Goal: Information Seeking & Learning: Learn about a topic

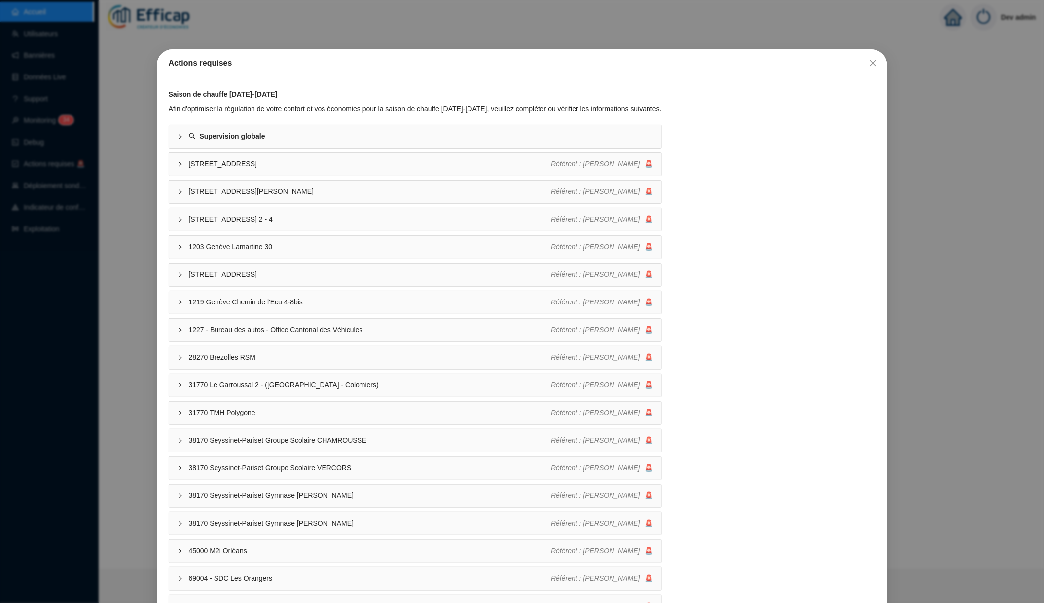
click at [545, 26] on div "Actions requises Saison de chauffe 2025-2026 Afin d'optimiser la régulation de …" at bounding box center [522, 301] width 1044 height 603
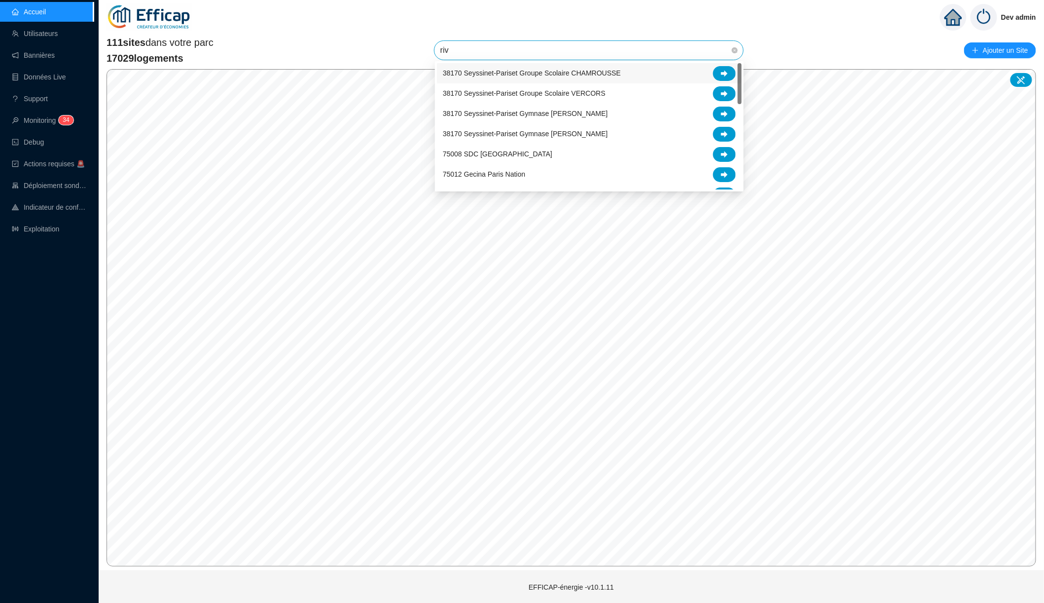
type input "rive"
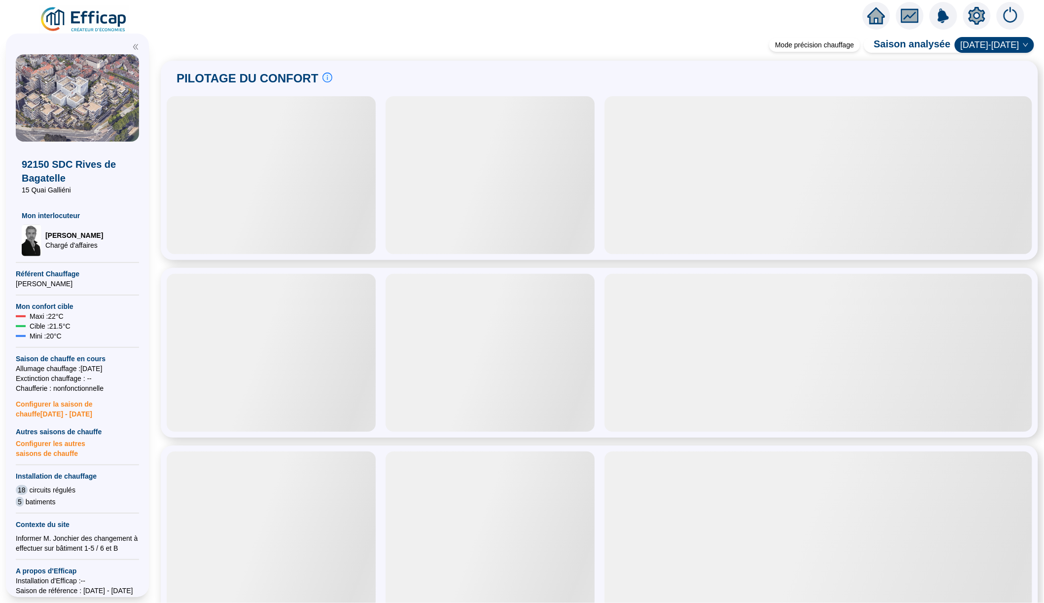
click at [915, 17] on icon "fund" at bounding box center [910, 15] width 15 height 11
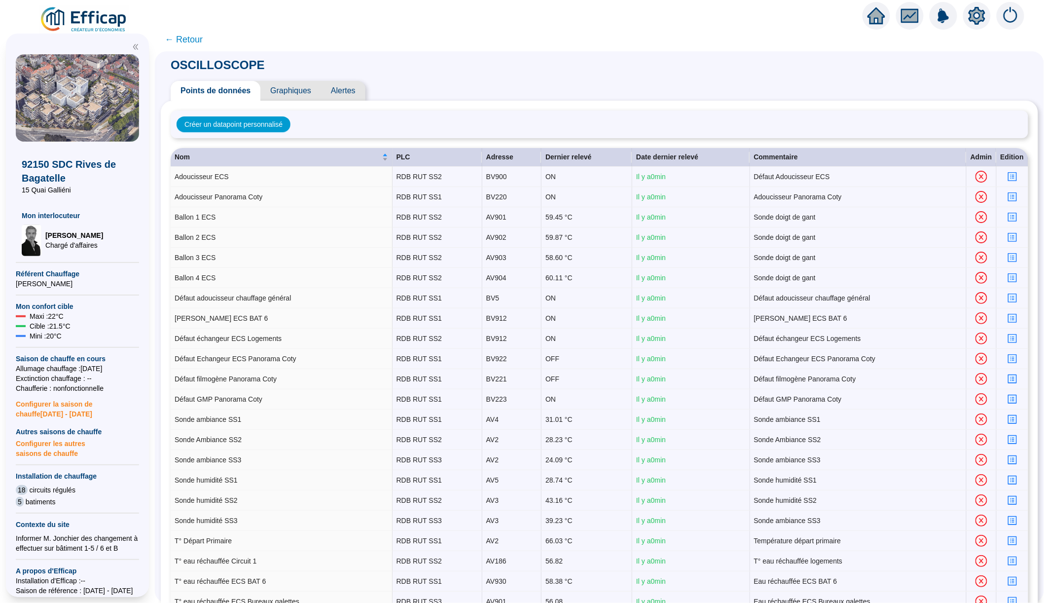
click at [301, 89] on span "Graphiques" at bounding box center [290, 91] width 61 height 20
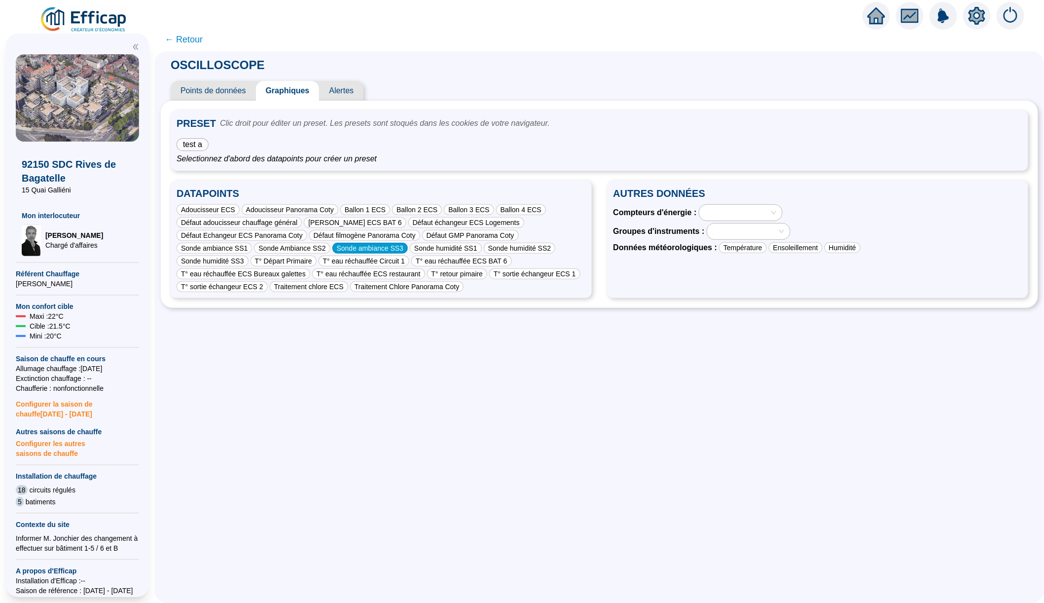
click at [370, 252] on div "Sonde ambiance SS3" at bounding box center [369, 248] width 75 height 11
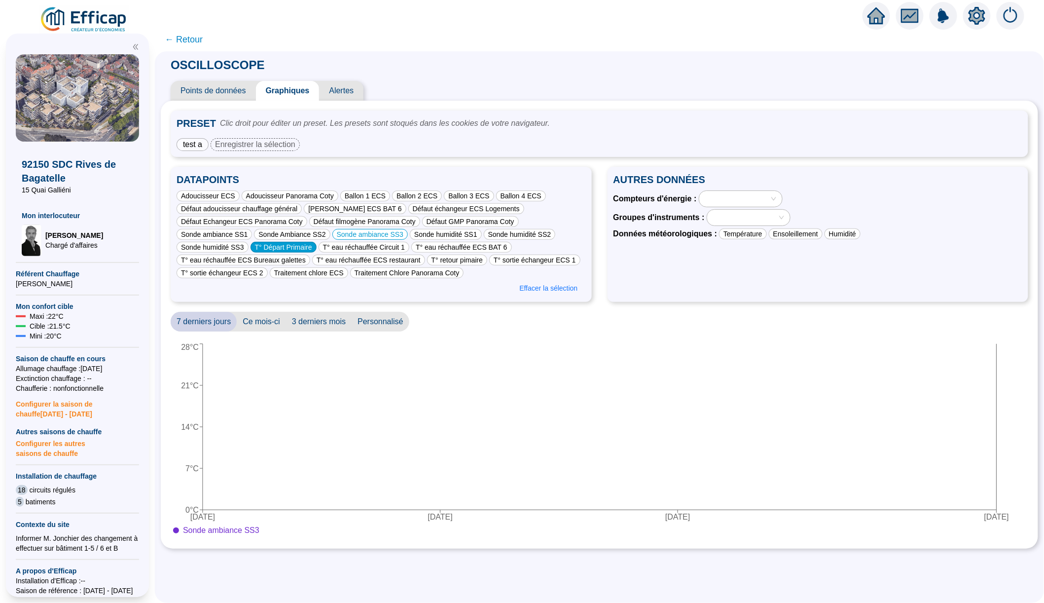
click at [317, 245] on div "T° Départ Primaire" at bounding box center [284, 247] width 66 height 11
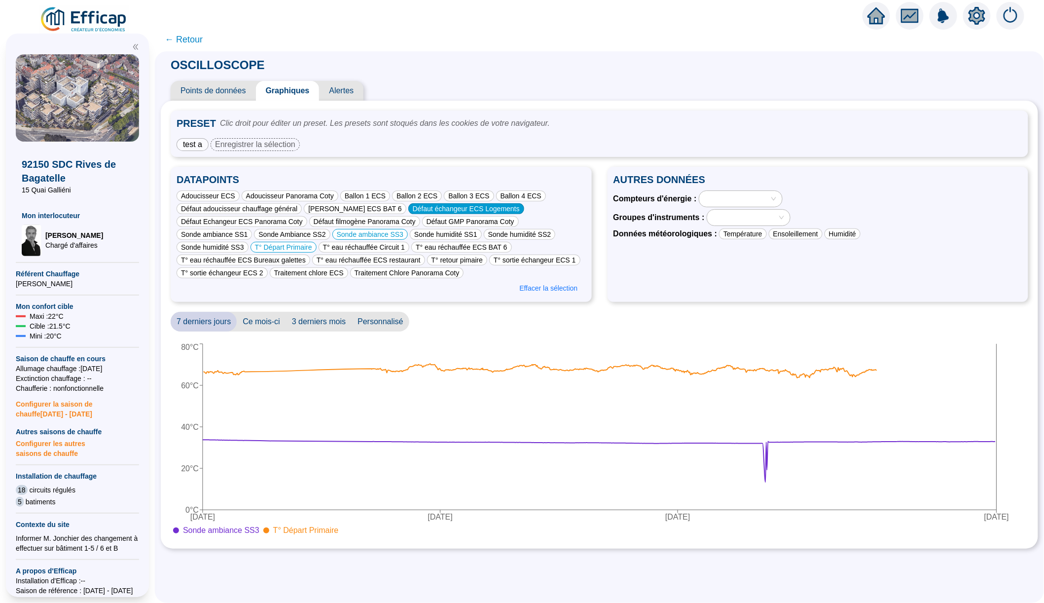
click at [427, 212] on div "Défaut échangeur ECS Logements" at bounding box center [466, 208] width 116 height 11
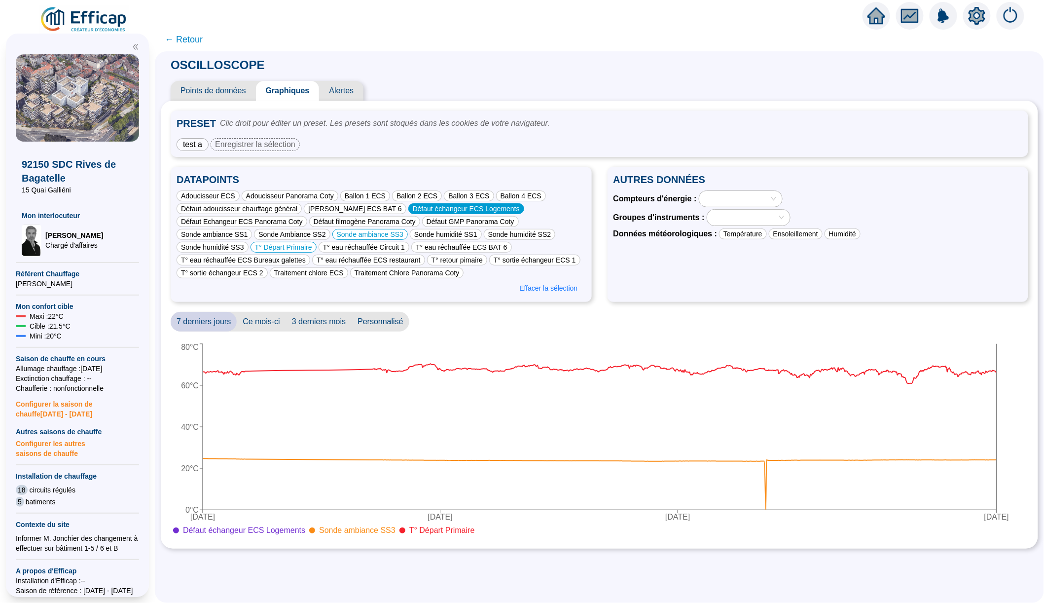
click at [443, 208] on div "Défaut échangeur ECS Logements" at bounding box center [466, 208] width 116 height 11
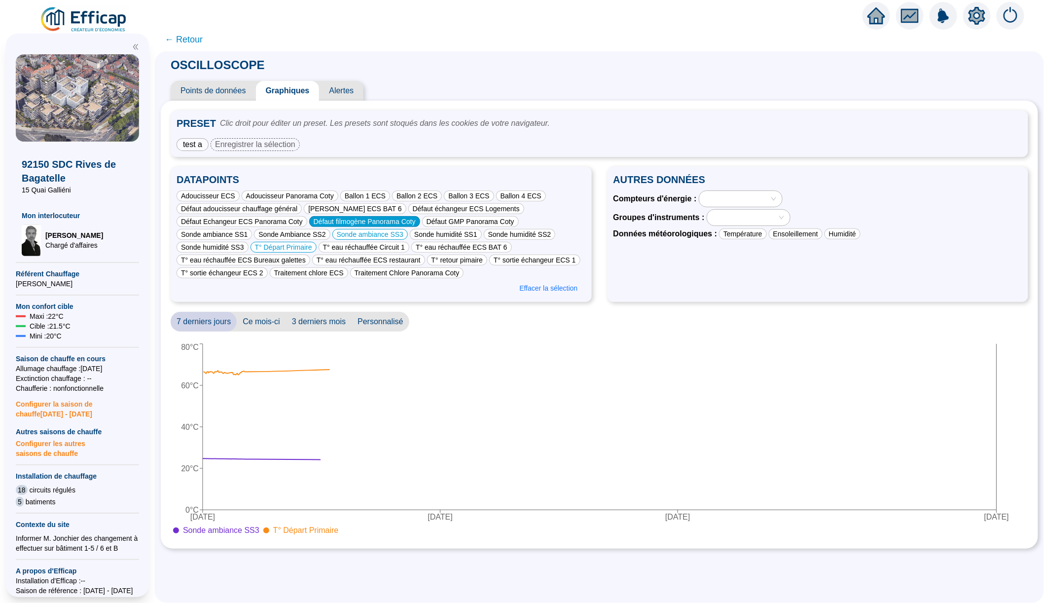
click at [399, 224] on div "Défaut filmogène Panorama Coty" at bounding box center [364, 221] width 111 height 11
click at [391, 223] on div "Défaut filmogène Panorama Coty" at bounding box center [364, 221] width 111 height 11
click at [372, 232] on div "Sonde ambiance SS3" at bounding box center [369, 234] width 75 height 11
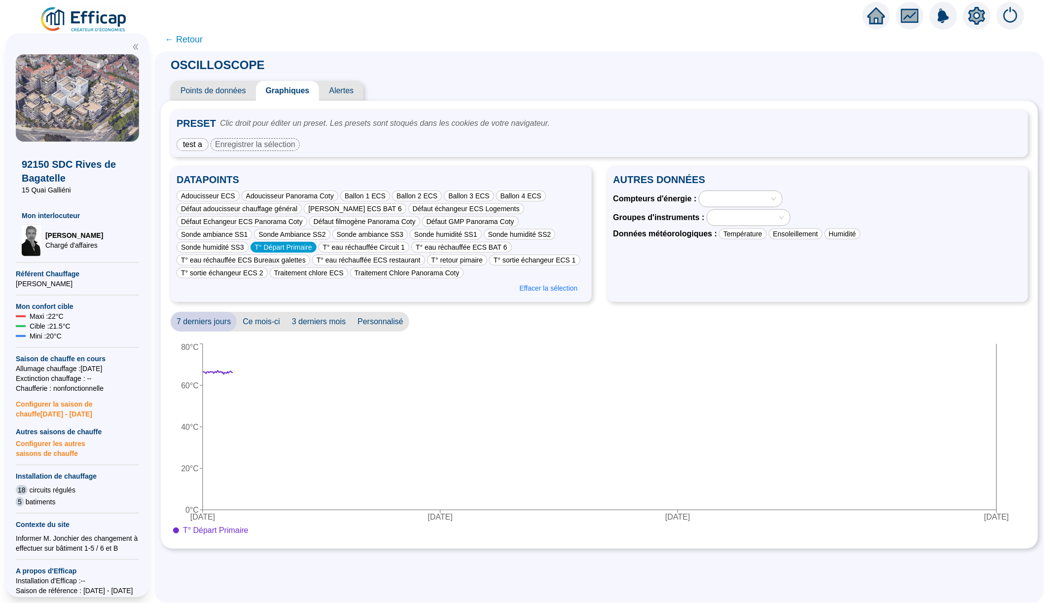
click at [300, 247] on div "T° Départ Primaire" at bounding box center [284, 247] width 66 height 11
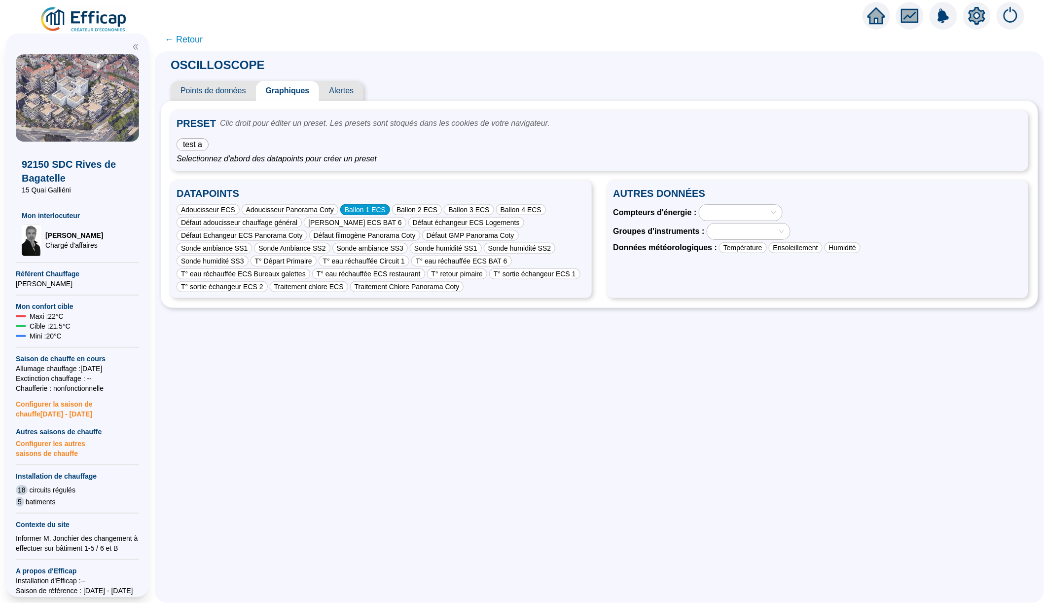
click at [379, 208] on div "Ballon 1 ECS" at bounding box center [365, 209] width 50 height 11
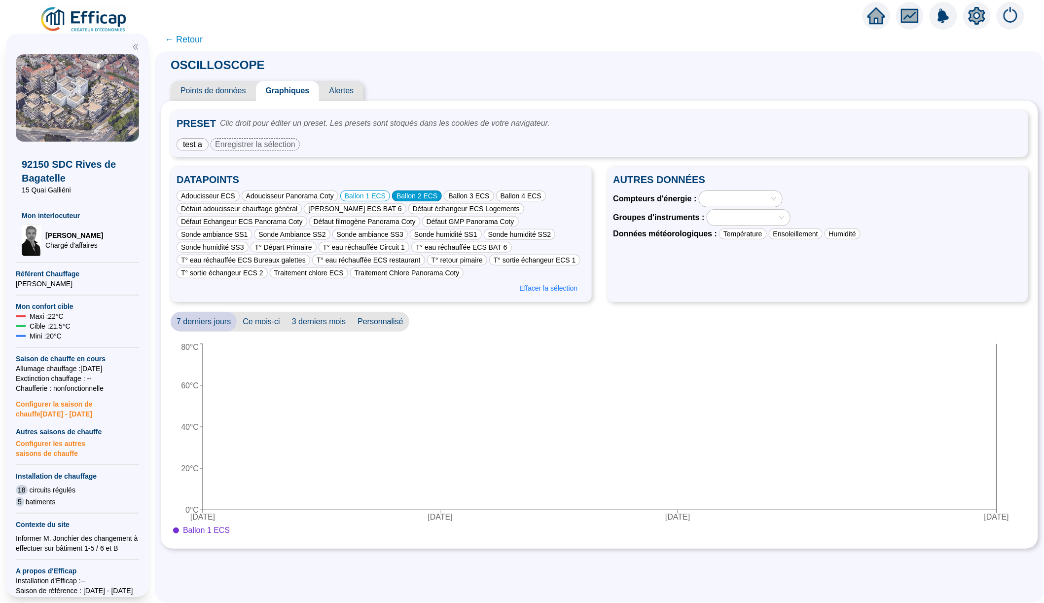
click at [423, 190] on div "Ballon 2 ECS" at bounding box center [417, 195] width 50 height 11
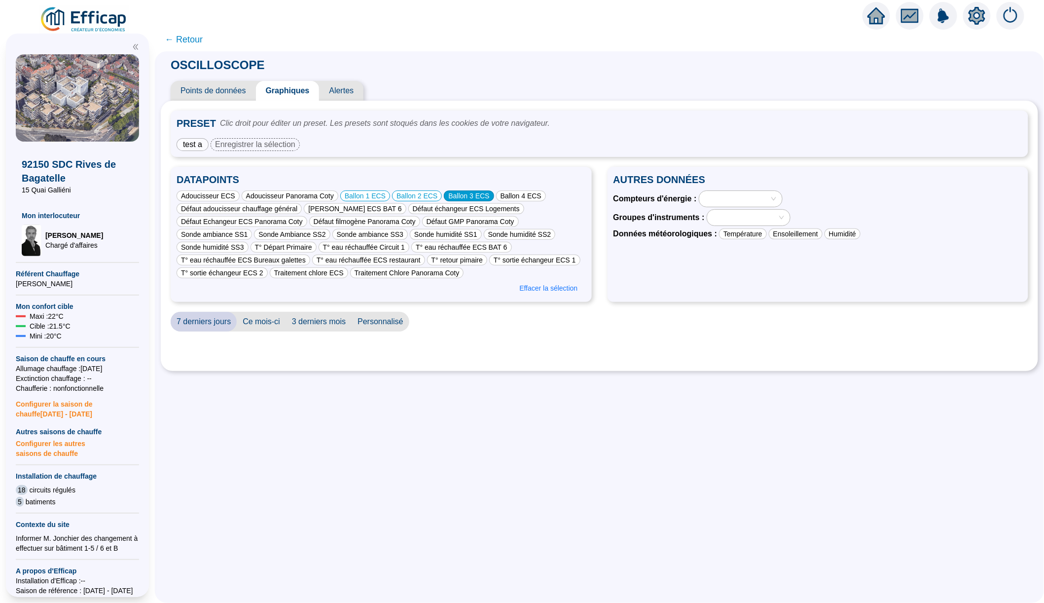
click at [483, 192] on div "Ballon 3 ECS" at bounding box center [469, 195] width 50 height 11
click at [517, 193] on div "Ballon 4 ECS" at bounding box center [521, 195] width 50 height 11
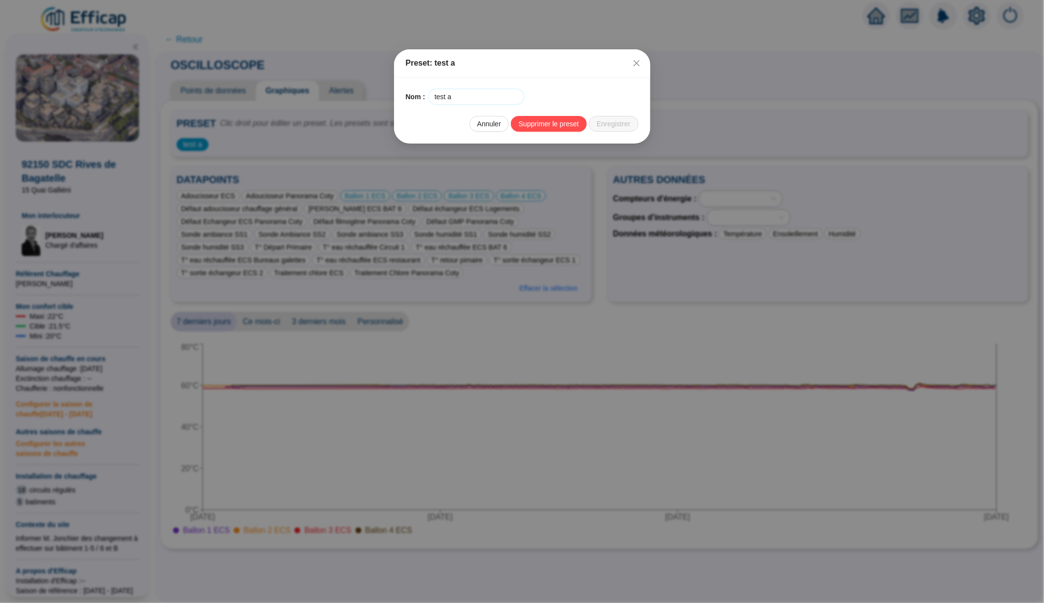
drag, startPoint x: 473, startPoint y: 101, endPoint x: 420, endPoint y: 101, distance: 52.3
click at [420, 101] on div "Nom : test a" at bounding box center [522, 96] width 233 height 15
click at [434, 96] on input "test a" at bounding box center [476, 96] width 95 height 15
type input "Ballons 1-4"
click at [619, 127] on span "Enregistrer" at bounding box center [614, 125] width 34 height 10
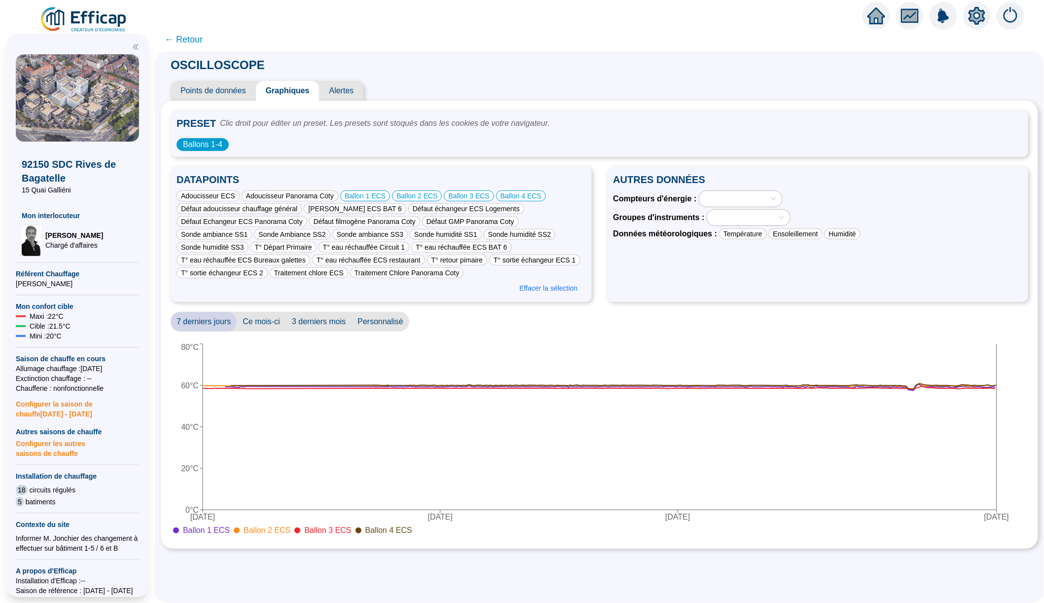
click at [280, 239] on div "Adoucisseur ECS Adoucisseur Panorama Coty Ballon 1 ECS Ballon 2 ECS Ballon 3 EC…" at bounding box center [381, 234] width 409 height 88
click at [290, 245] on div "T° Départ Primaire" at bounding box center [284, 247] width 66 height 11
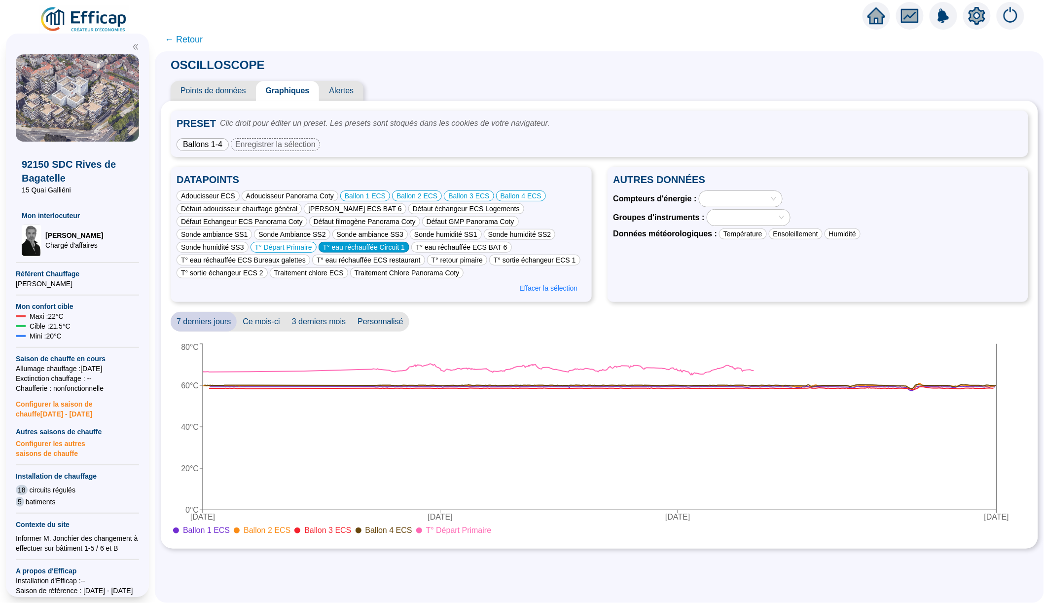
click at [349, 248] on div "T° eau réchauffée Circuit 1" at bounding box center [364, 247] width 91 height 11
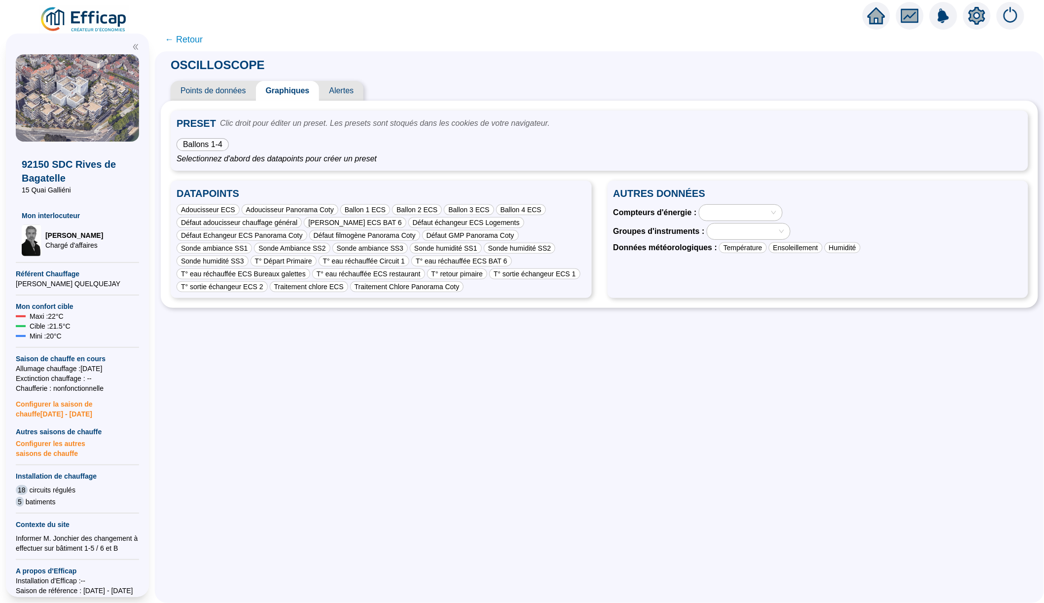
click at [206, 140] on span "Ballons 1-4" at bounding box center [202, 144] width 39 height 8
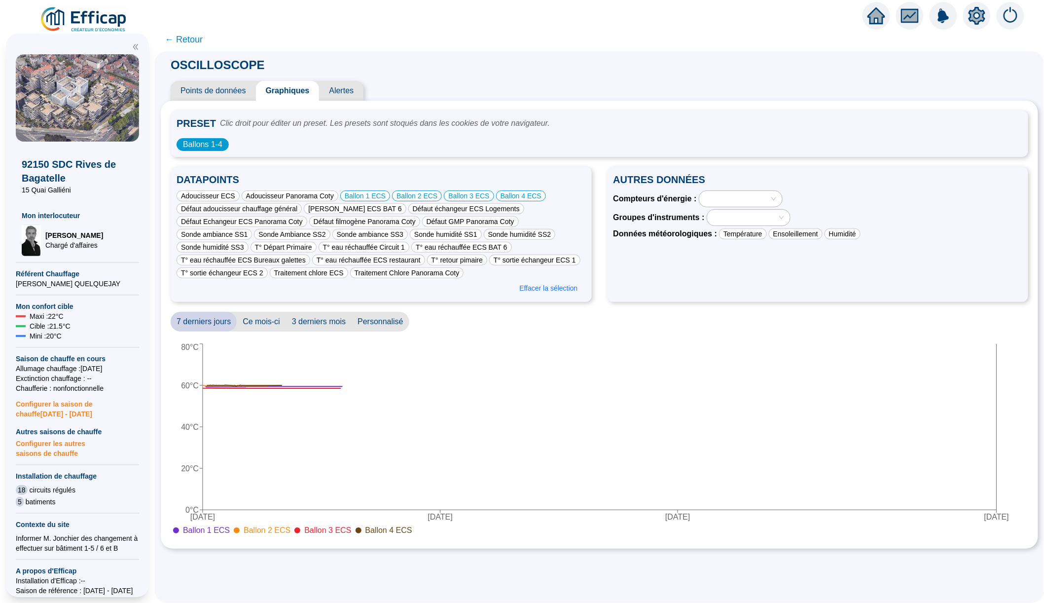
click at [712, 193] on div at bounding box center [735, 199] width 69 height 14
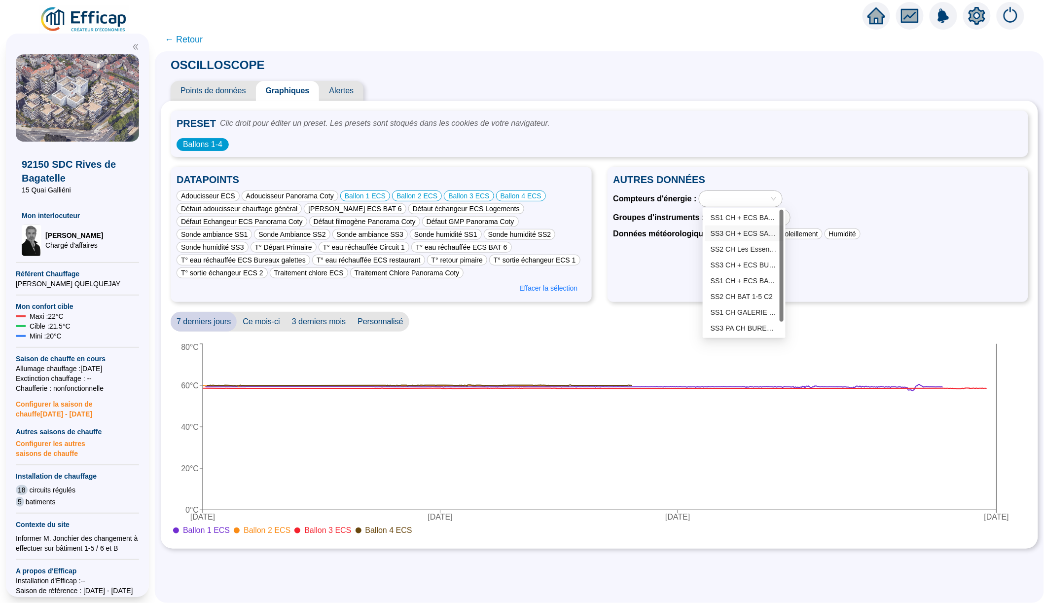
click at [647, 213] on span "Groupes d'instruments :" at bounding box center [659, 218] width 91 height 12
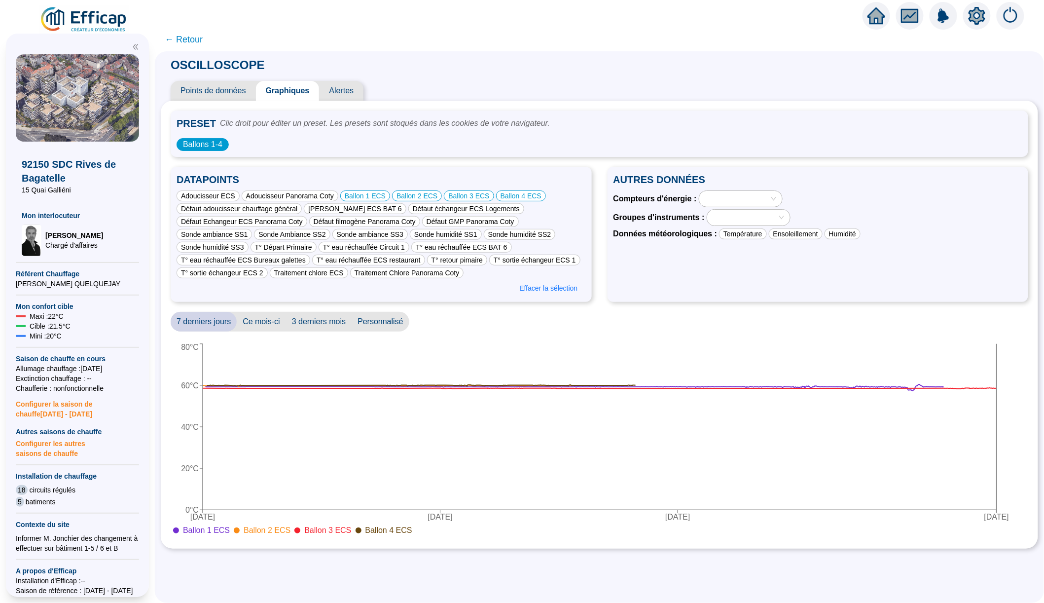
click at [727, 213] on div at bounding box center [743, 218] width 69 height 14
click at [738, 268] on div "GR - SS2 CH Bat 1-5 (6 sondes)" at bounding box center [752, 268] width 67 height 10
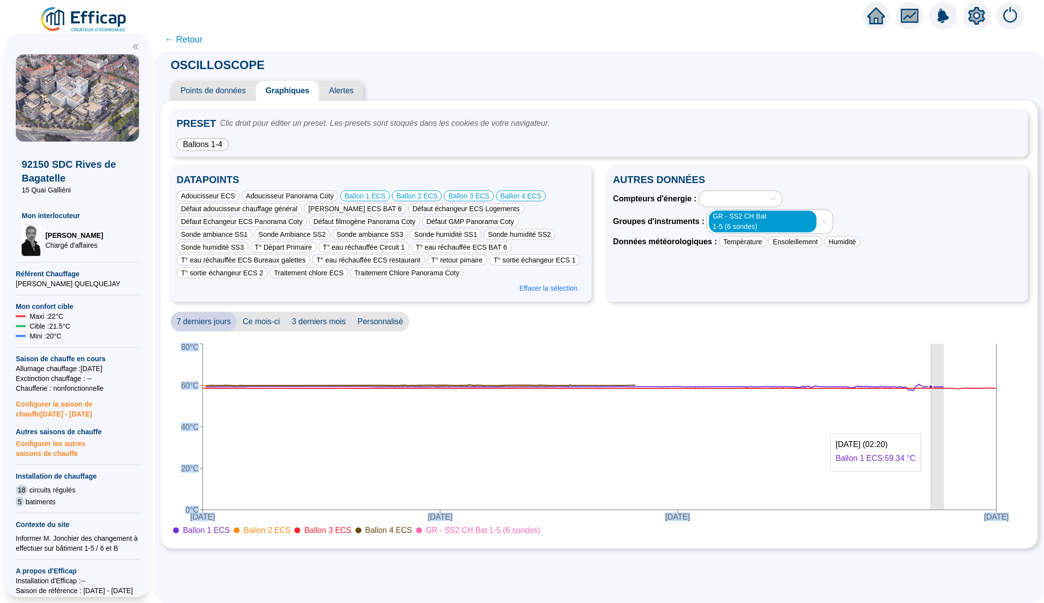
drag, startPoint x: 945, startPoint y: 428, endPoint x: 922, endPoint y: 428, distance: 22.2
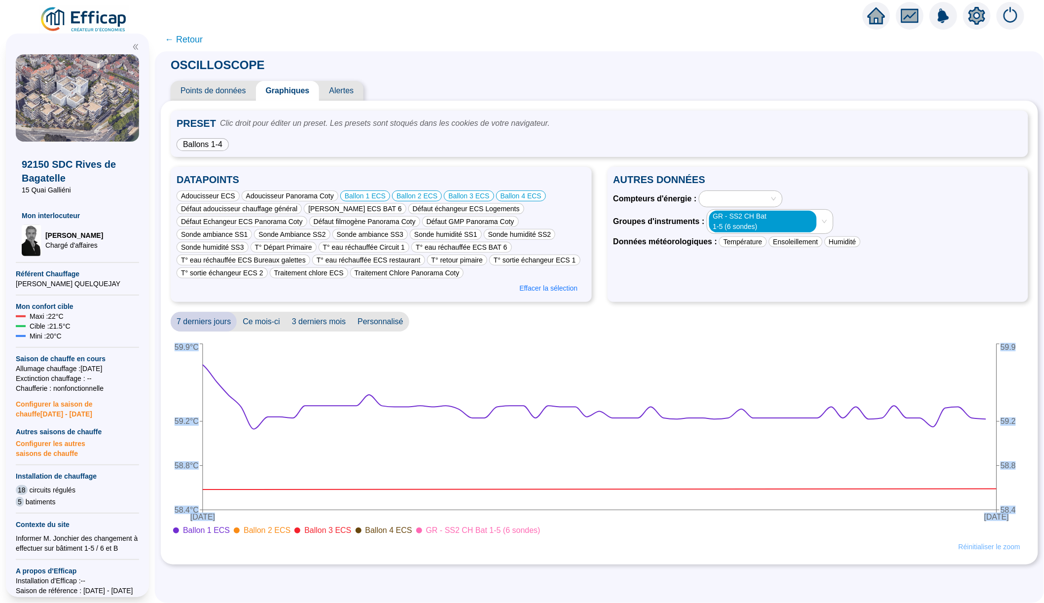
click at [993, 553] on button "Réinitialiser le zoom" at bounding box center [989, 547] width 77 height 16
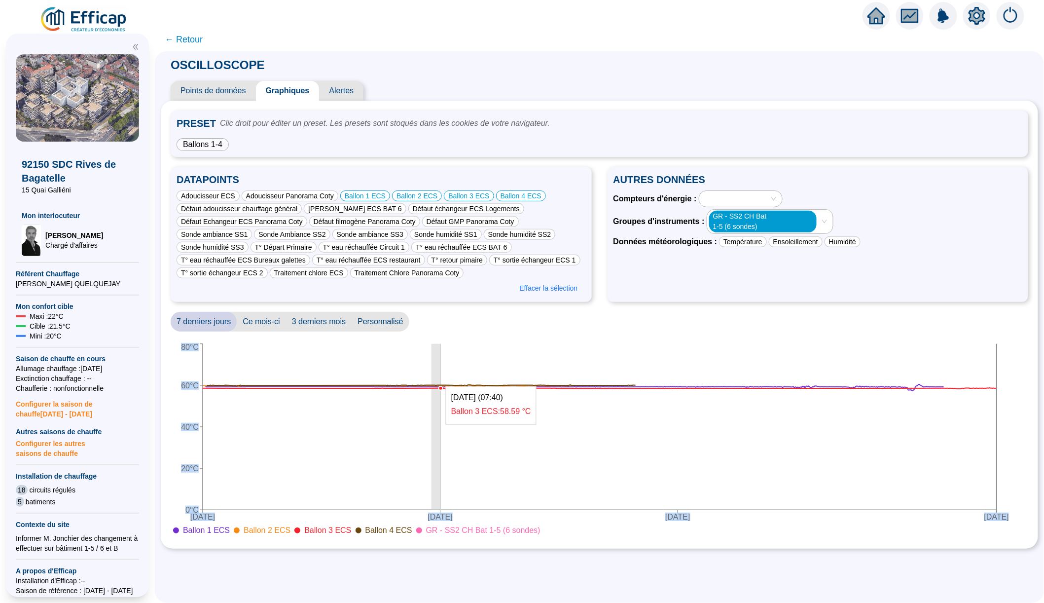
click at [442, 380] on icon "24 sept. 2025 26 sept. 2025 28 sept. 2025 1 oct. 2025 0°C 20°C 40°C 60°C 80°C" at bounding box center [600, 439] width 858 height 197
drag, startPoint x: 433, startPoint y: 405, endPoint x: 443, endPoint y: 405, distance: 10.9
click at [443, 405] on icon "24 sept. 2025 26 sept. 2025 28 sept. 2025 1 oct. 2025 0°C 20°C 40°C 60°C 80°C" at bounding box center [600, 439] width 858 height 197
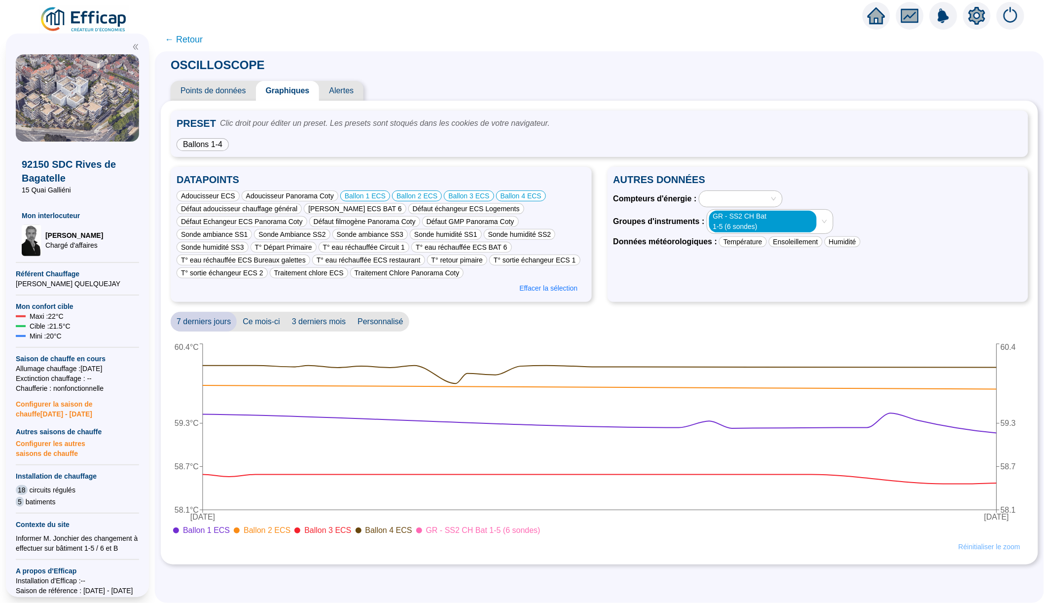
click at [978, 540] on button "Réinitialiser le zoom" at bounding box center [989, 547] width 77 height 16
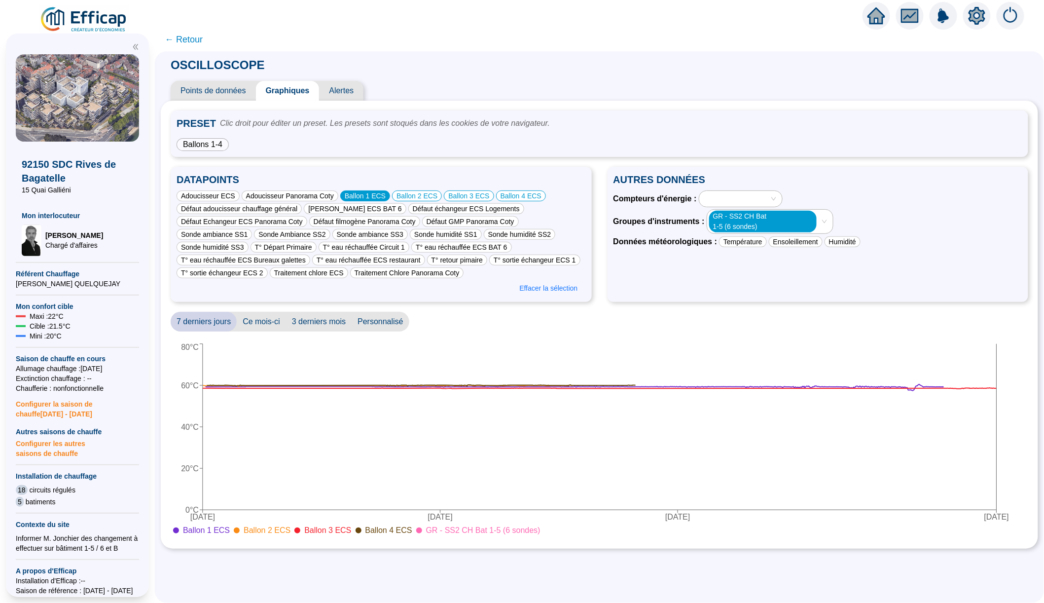
click at [384, 193] on div "Ballon 1 ECS" at bounding box center [365, 195] width 50 height 11
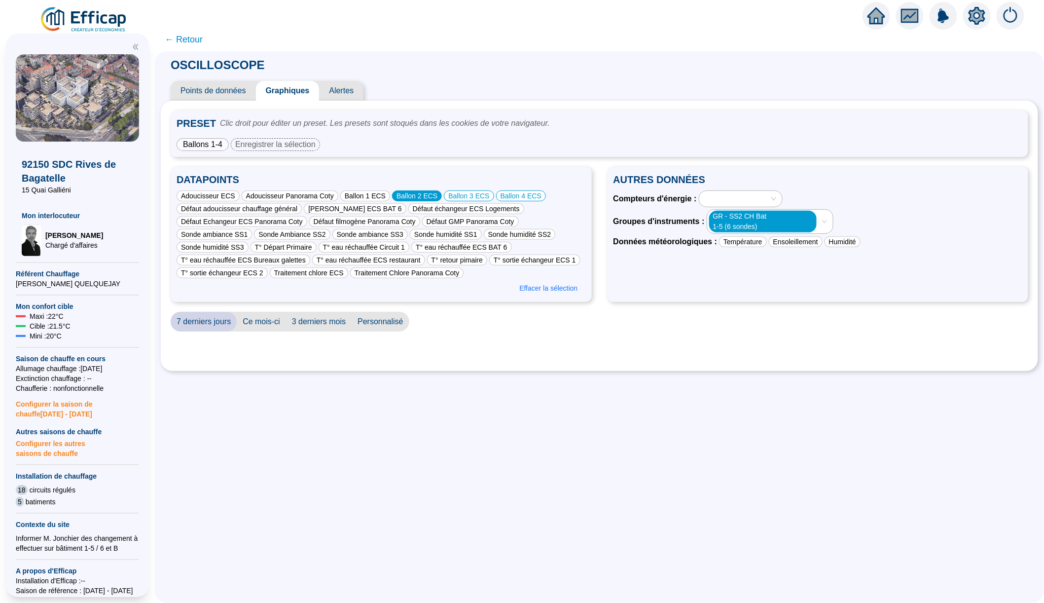
click at [415, 193] on div "Ballon 2 ECS" at bounding box center [417, 195] width 50 height 11
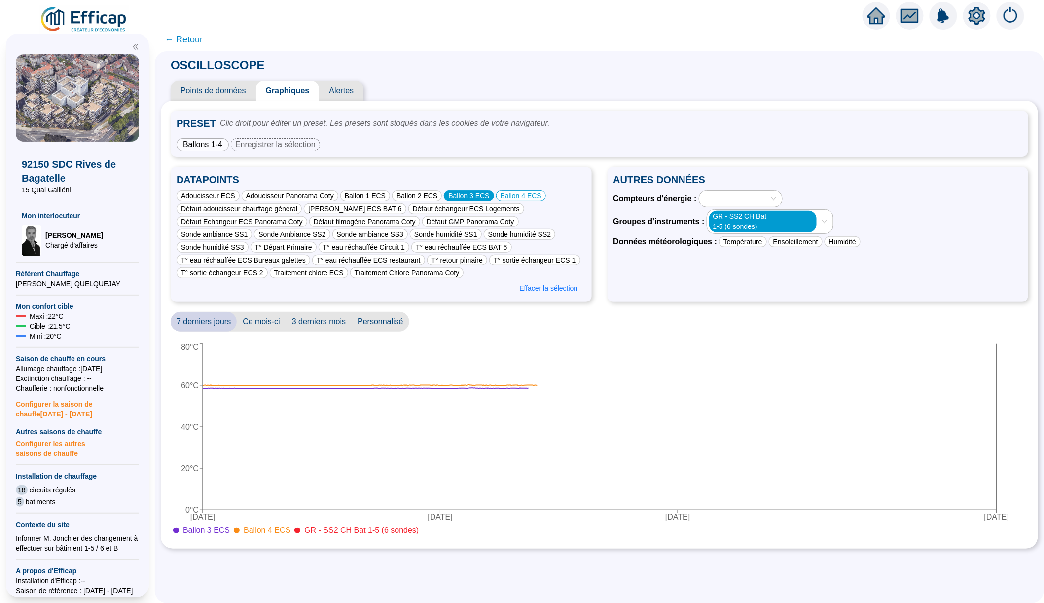
click at [453, 191] on div "Ballon 3 ECS" at bounding box center [469, 195] width 50 height 11
click at [515, 191] on div "Ballon 4 ECS" at bounding box center [521, 195] width 50 height 11
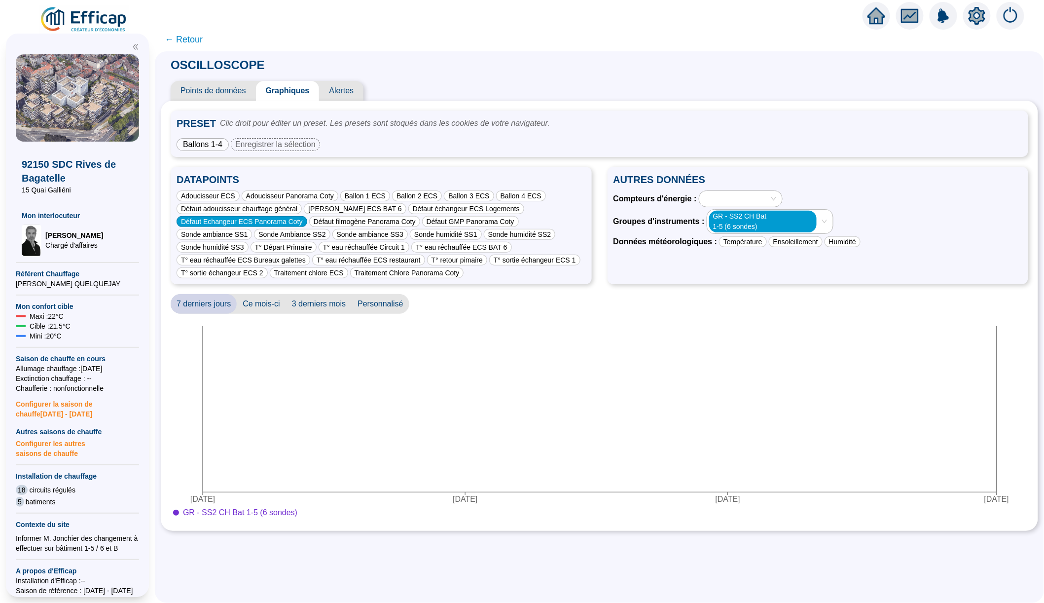
click at [287, 221] on div "Défaut Echangeur ECS Panorama Coty" at bounding box center [242, 221] width 131 height 11
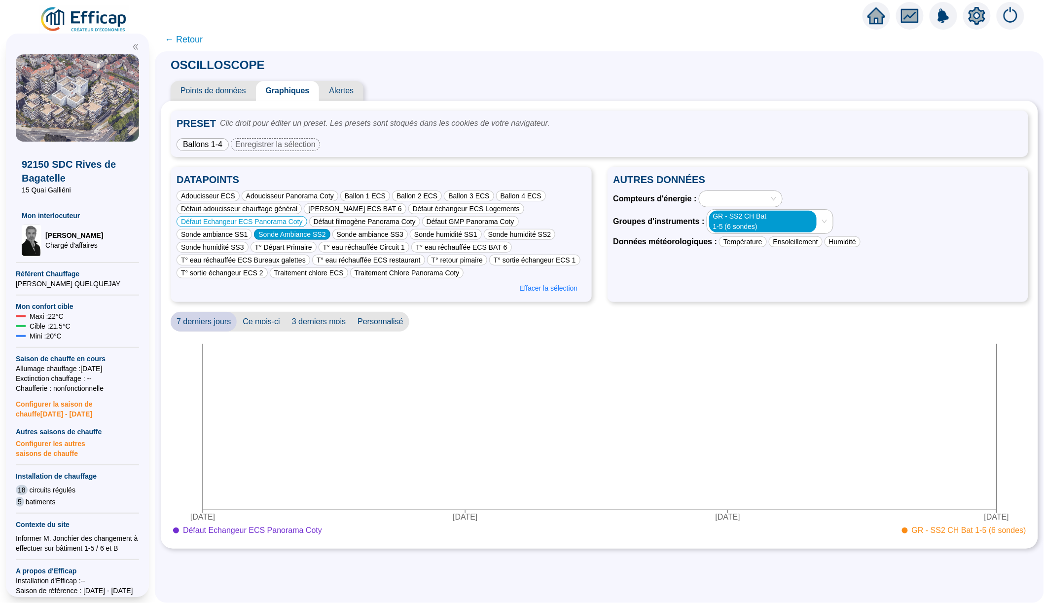
click at [313, 234] on div "Sonde Ambiance SS2" at bounding box center [292, 234] width 76 height 11
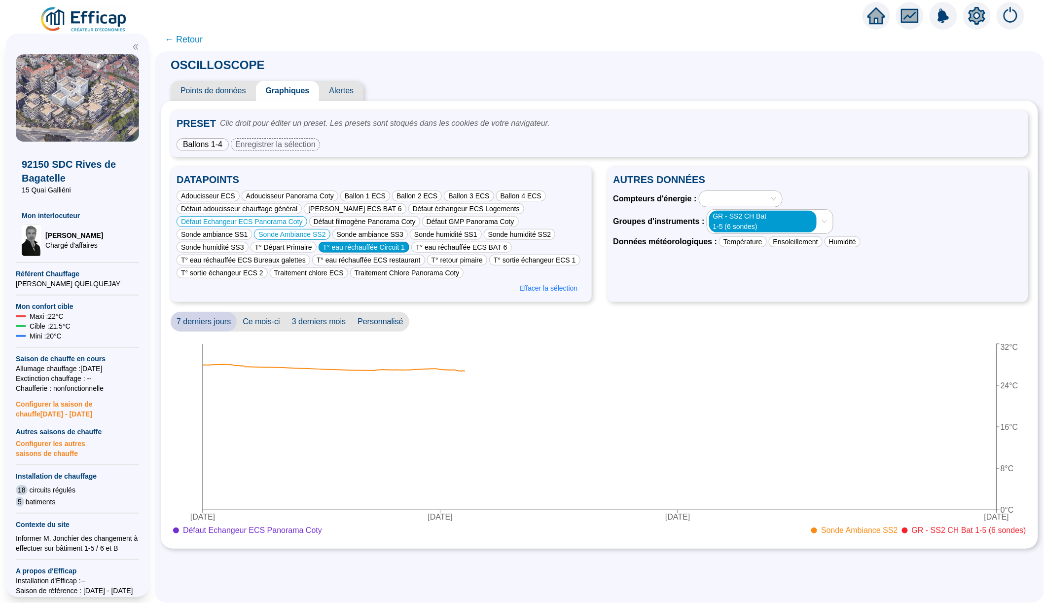
click at [345, 245] on div "T° eau réchauffée Circuit 1" at bounding box center [364, 247] width 91 height 11
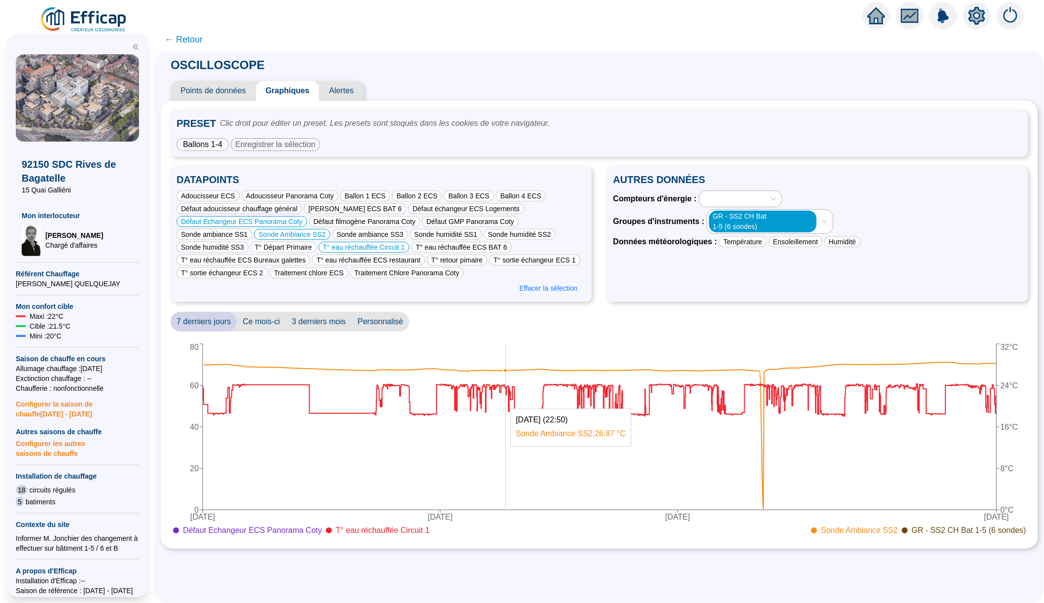
click at [506, 403] on icon "24 sept. 2025 26 sept. 2025 28 sept. 2025 1 oct. 2025 0 20 40 60 80 0°C 8°C 16°…" at bounding box center [600, 439] width 858 height 197
click at [338, 209] on div "[PERSON_NAME] ECS BAT 6" at bounding box center [355, 208] width 102 height 11
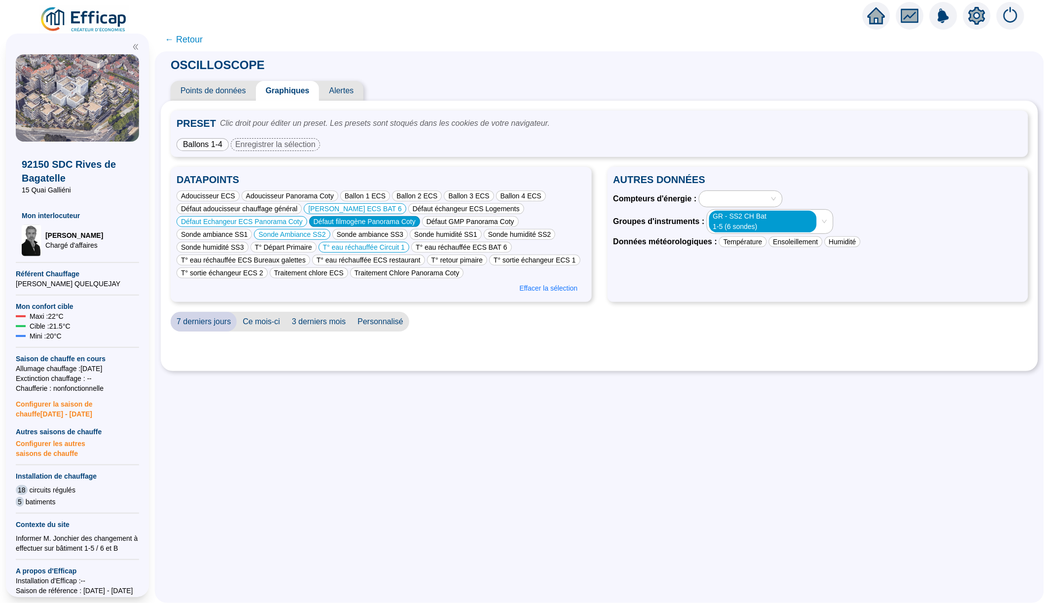
click at [346, 221] on div "Défaut filmogène Panorama Coty" at bounding box center [364, 221] width 111 height 11
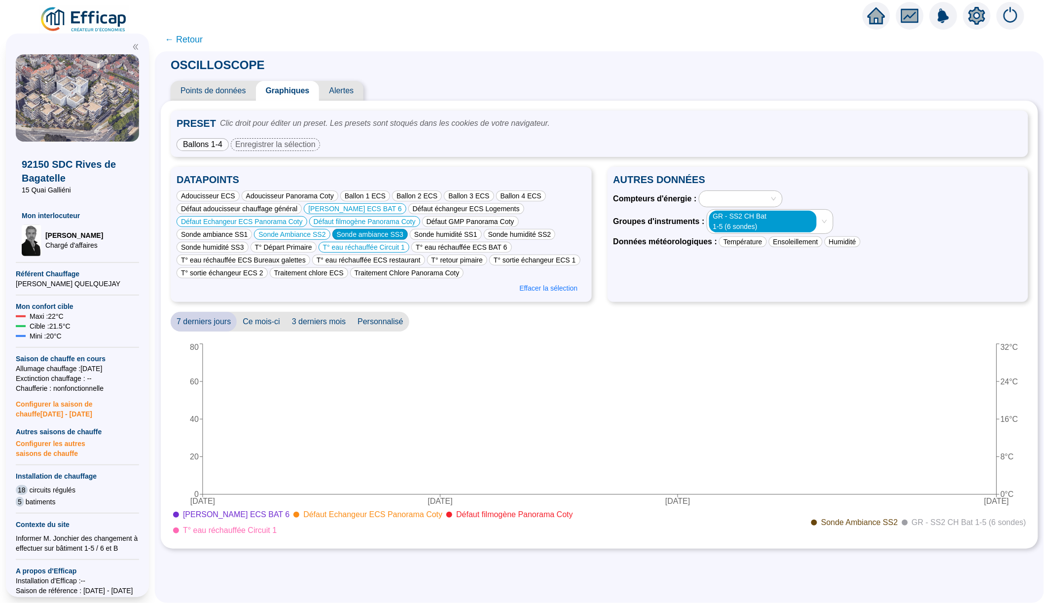
click at [366, 231] on div "Sonde ambiance SS3" at bounding box center [369, 234] width 75 height 11
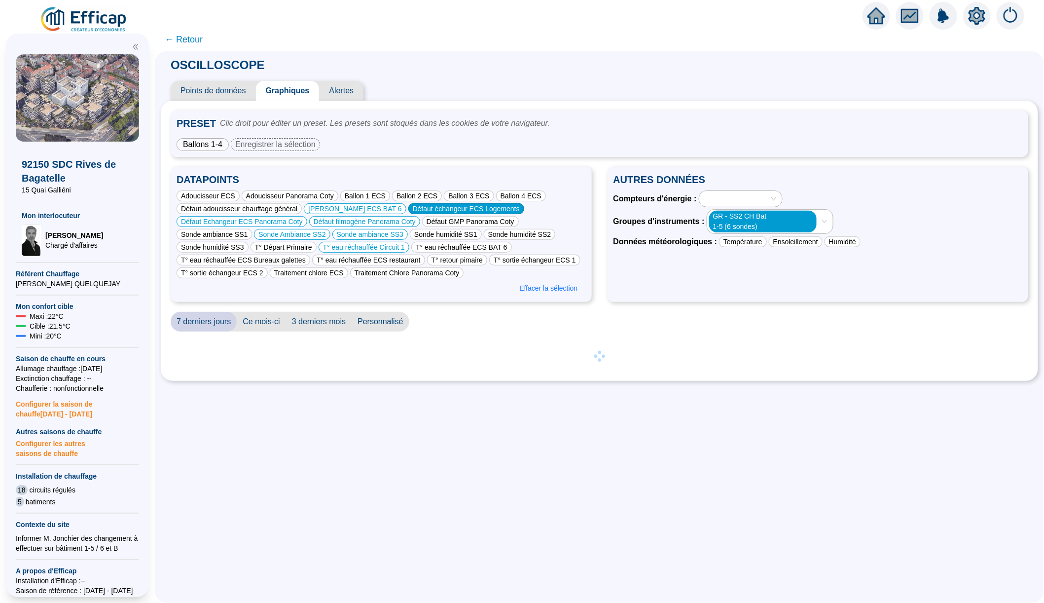
click at [437, 203] on div "Défaut échangeur ECS Logements" at bounding box center [466, 208] width 116 height 11
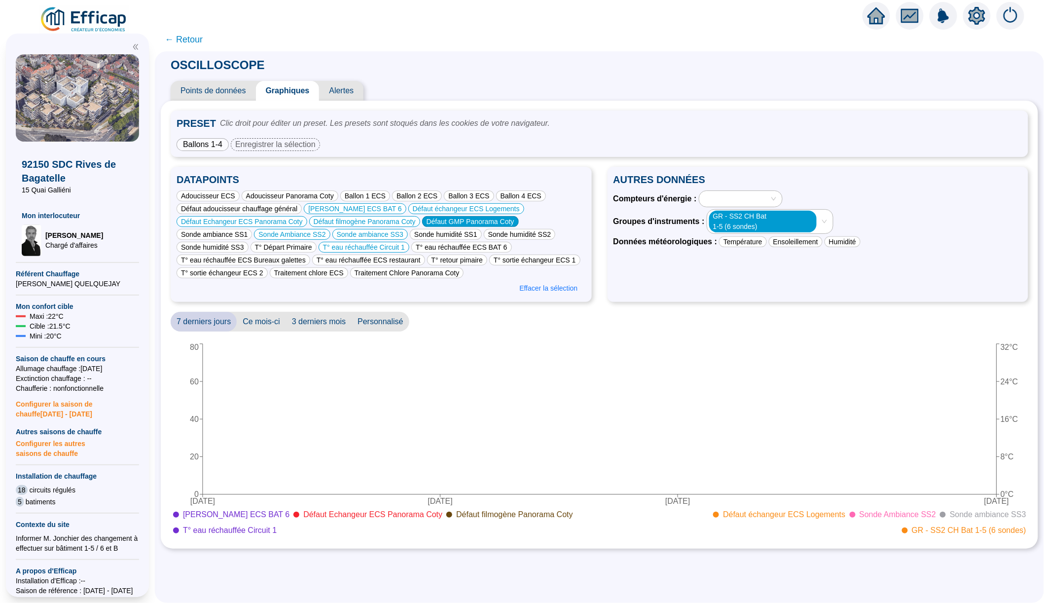
click at [442, 216] on div "Défaut GMP Panorama Coty" at bounding box center [470, 221] width 97 height 11
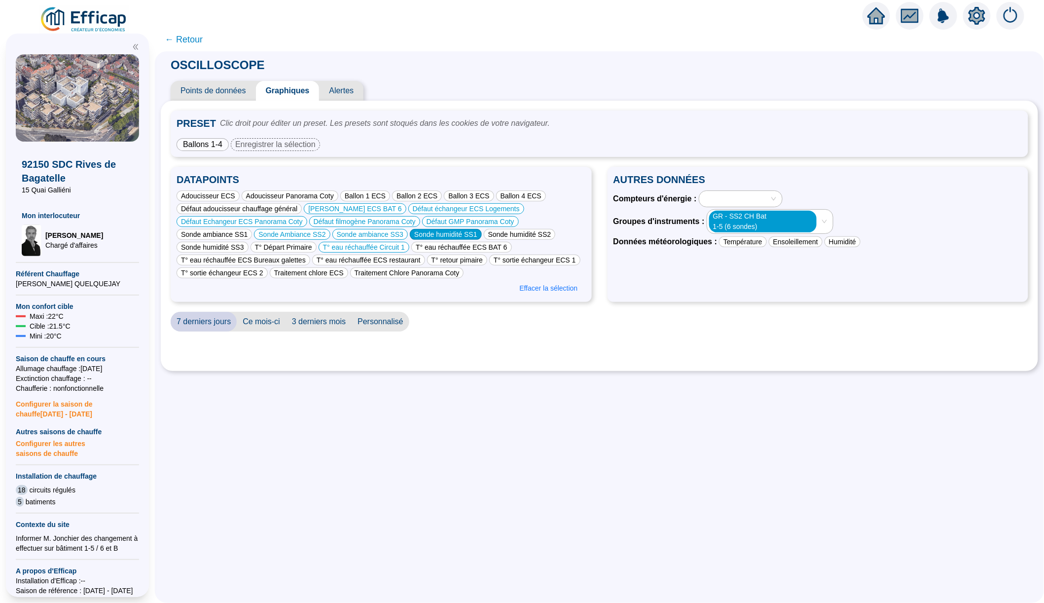
click at [442, 231] on div "Sonde humidité SS1" at bounding box center [446, 234] width 72 height 11
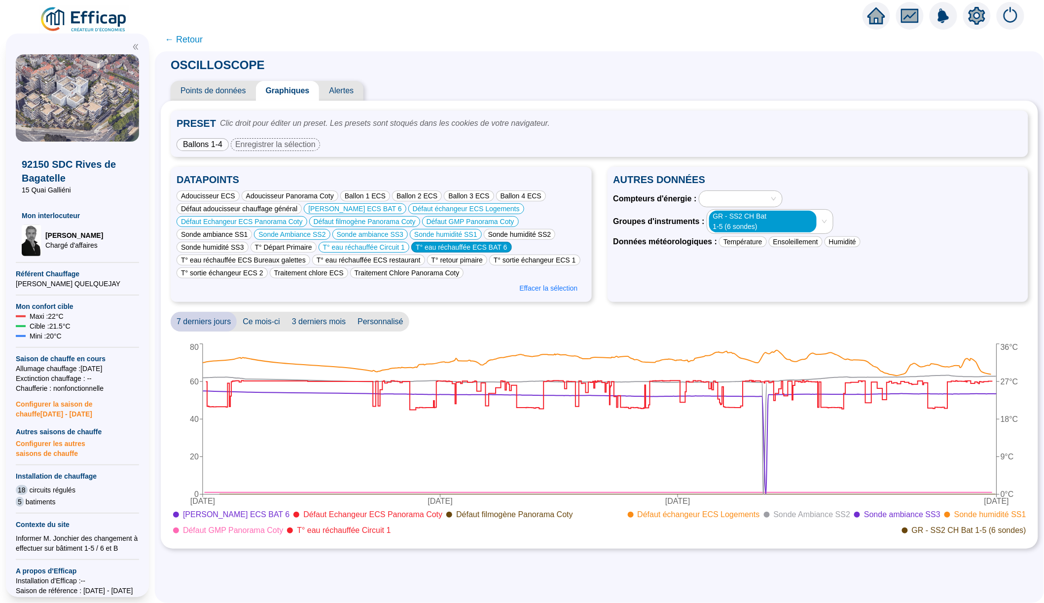
click at [467, 249] on div "T° eau réchauffée ECS BAT 6" at bounding box center [461, 247] width 100 height 11
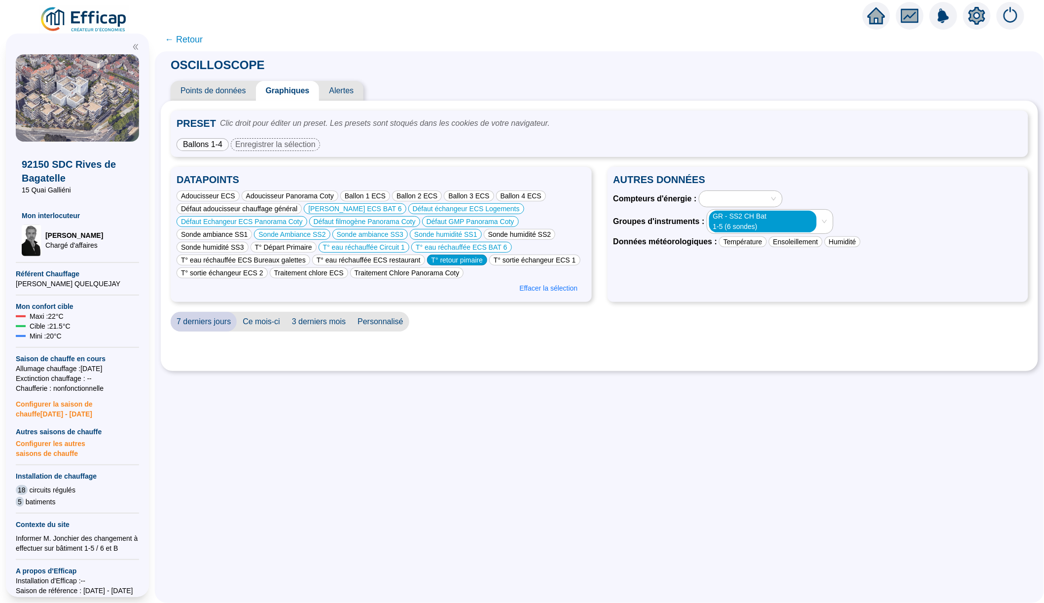
click at [463, 258] on div "T° retour pimaire" at bounding box center [457, 260] width 60 height 11
click at [348, 277] on div "Traitement chlore ECS" at bounding box center [309, 272] width 78 height 11
click at [383, 257] on div "T° eau réchauffée ECS restaurant" at bounding box center [368, 260] width 113 height 11
click at [268, 273] on div "T° sortie échangeur ECS 2" at bounding box center [222, 272] width 91 height 11
click at [300, 257] on div "T° eau réchauffée ECS Bureaux galettes" at bounding box center [244, 260] width 134 height 11
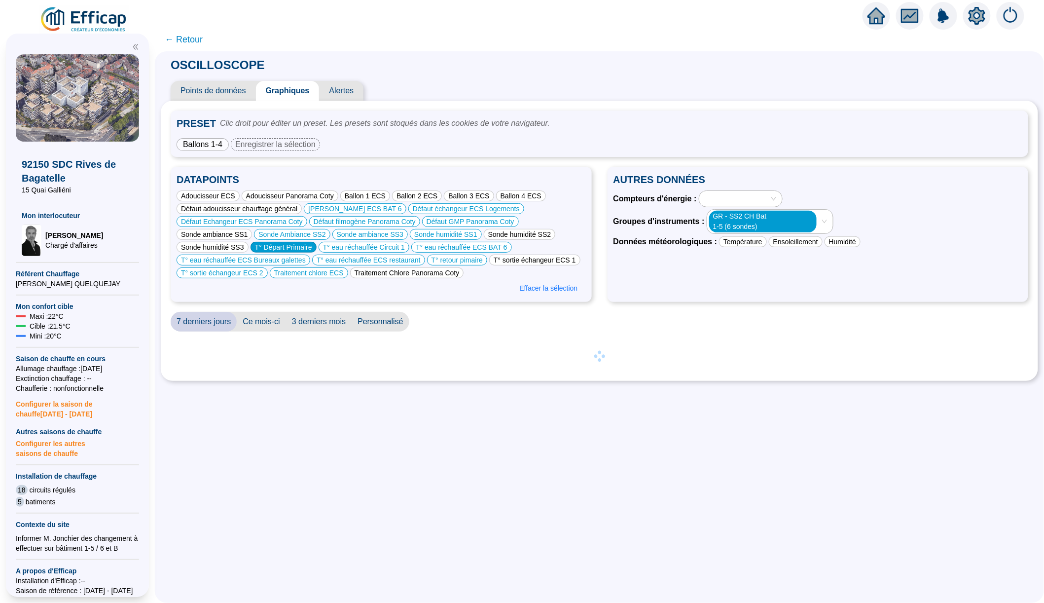
click at [303, 251] on div "T° Départ Primaire" at bounding box center [284, 247] width 66 height 11
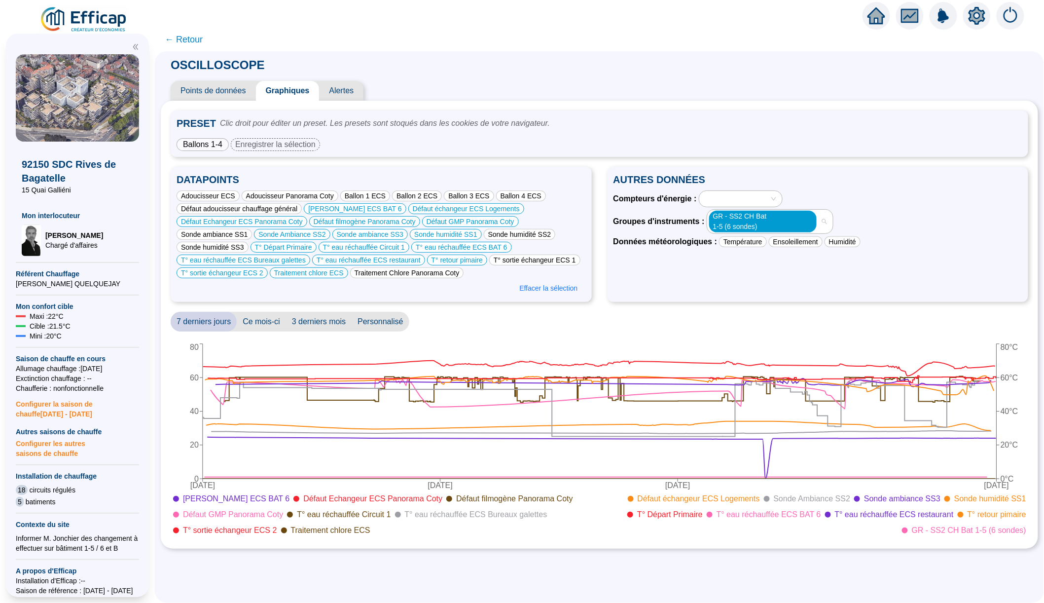
click at [724, 212] on span "GR - SS2 CH Bat 1-5 (6 sondes)" at bounding box center [763, 221] width 100 height 21
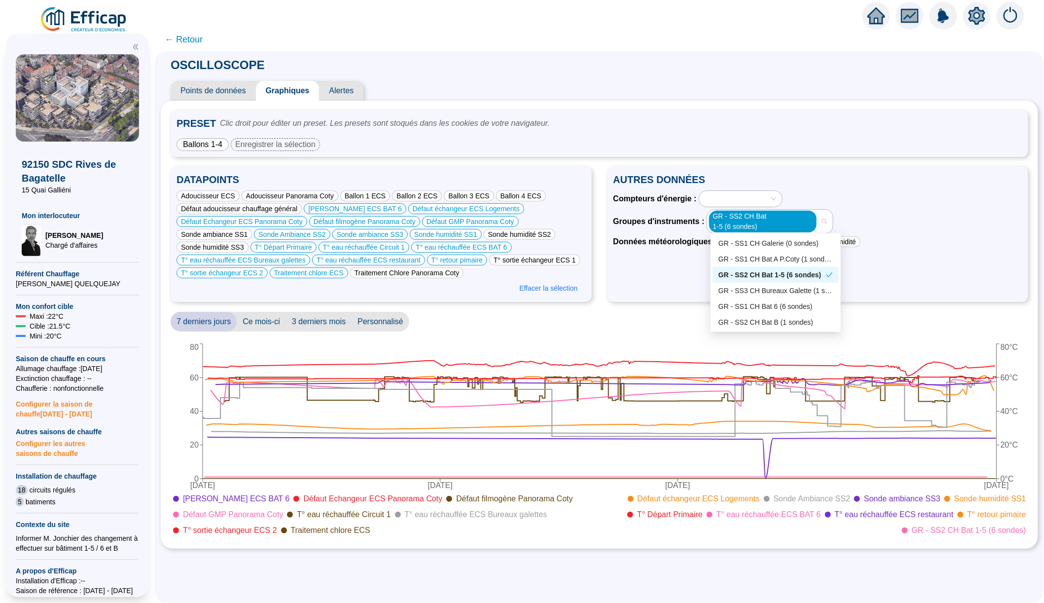
click at [740, 271] on div "GR - SS2 CH Bat 1-5 (6 sondes)" at bounding box center [773, 275] width 108 height 10
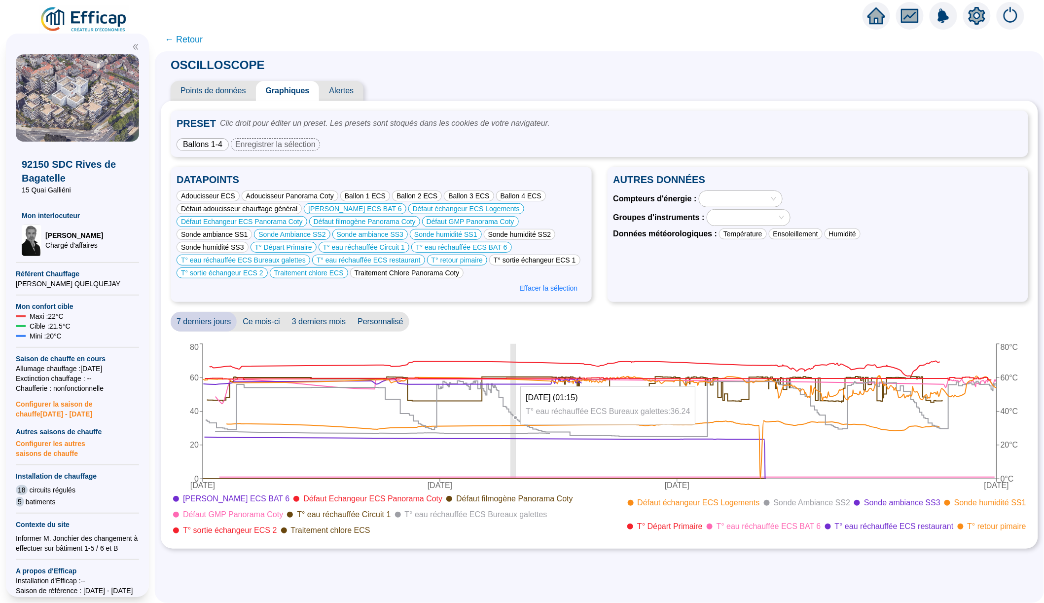
click at [515, 381] on icon "24 sept. 2025 26 sept. 2025 28 sept. 2025 1 oct. 2025 0 20 40 60 80 0°C 20°C 40…" at bounding box center [600, 439] width 858 height 197
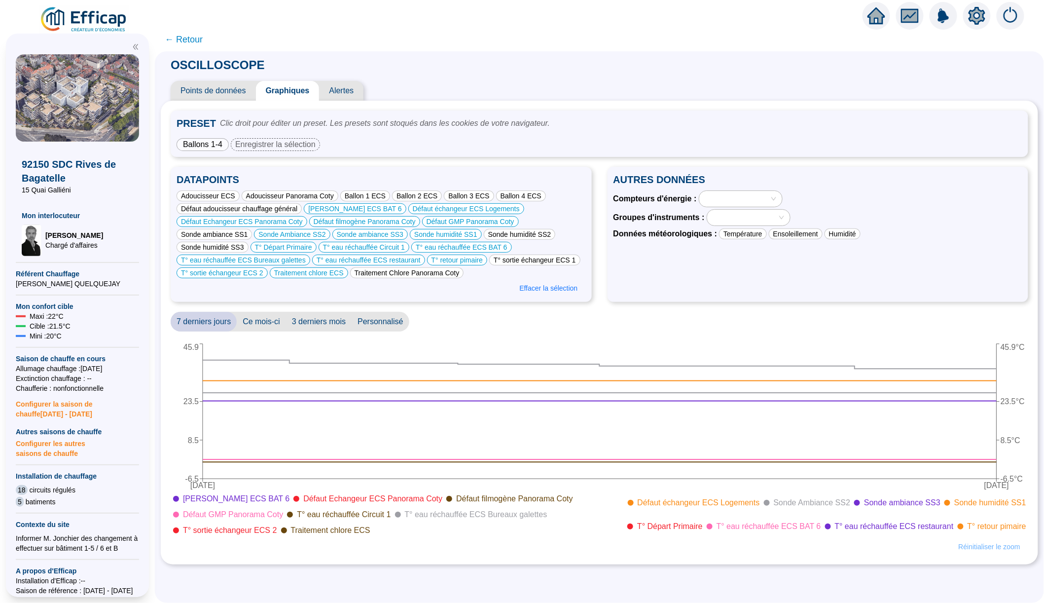
click at [983, 546] on span "Réinitialiser le zoom" at bounding box center [990, 547] width 62 height 10
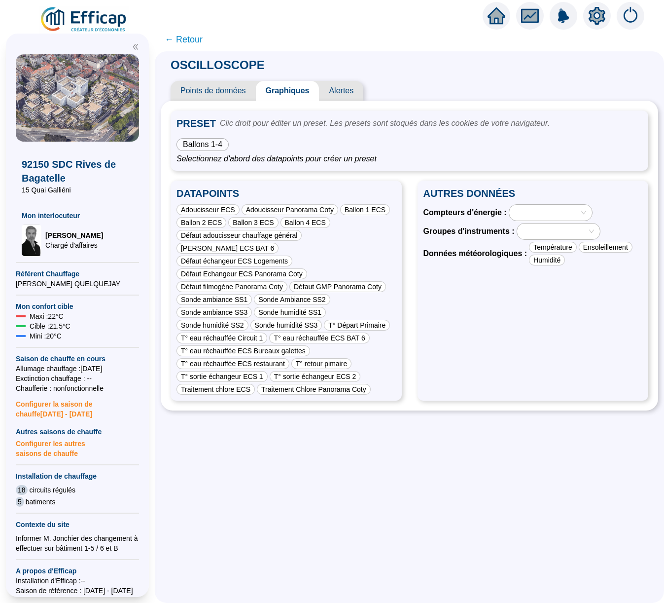
click at [221, 144] on span "Ballons 1-4" at bounding box center [202, 144] width 39 height 8
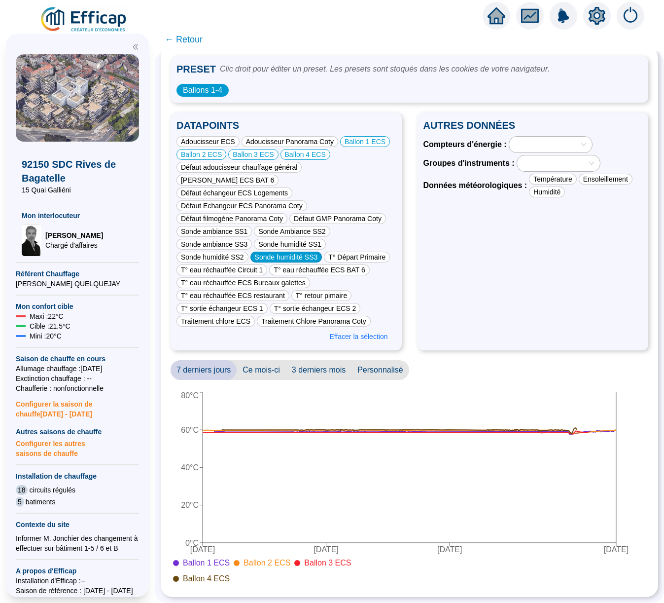
scroll to position [68, 0]
